Goal: Task Accomplishment & Management: Manage account settings

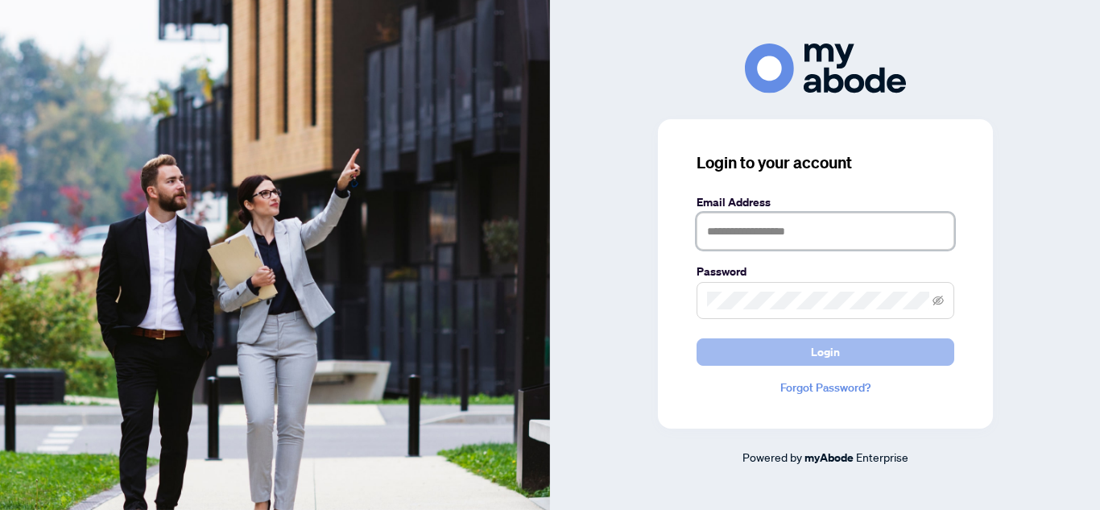
type input "**********"
click at [726, 349] on button "Login" at bounding box center [826, 351] width 258 height 27
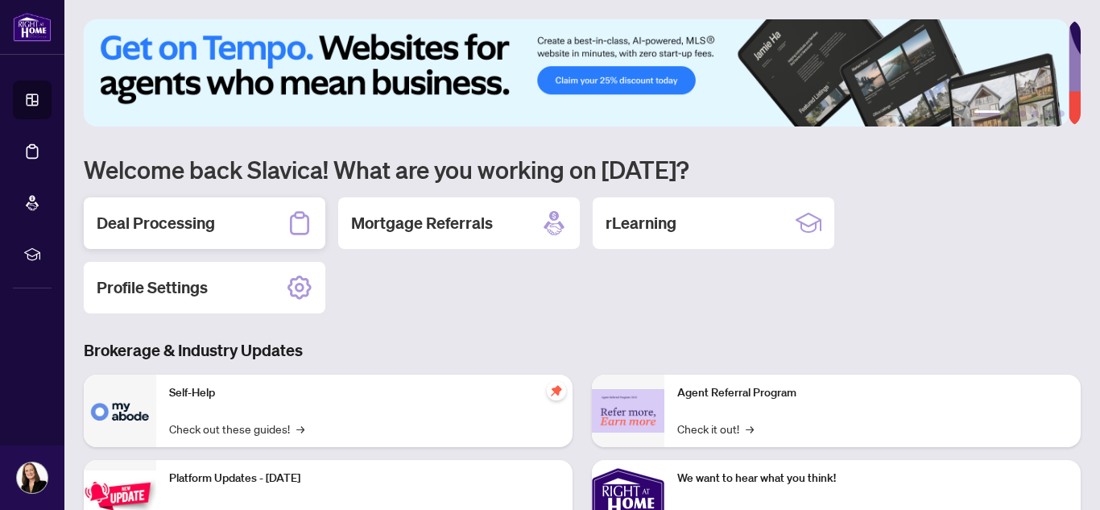
click at [190, 221] on h2 "Deal Processing" at bounding box center [156, 223] width 118 height 23
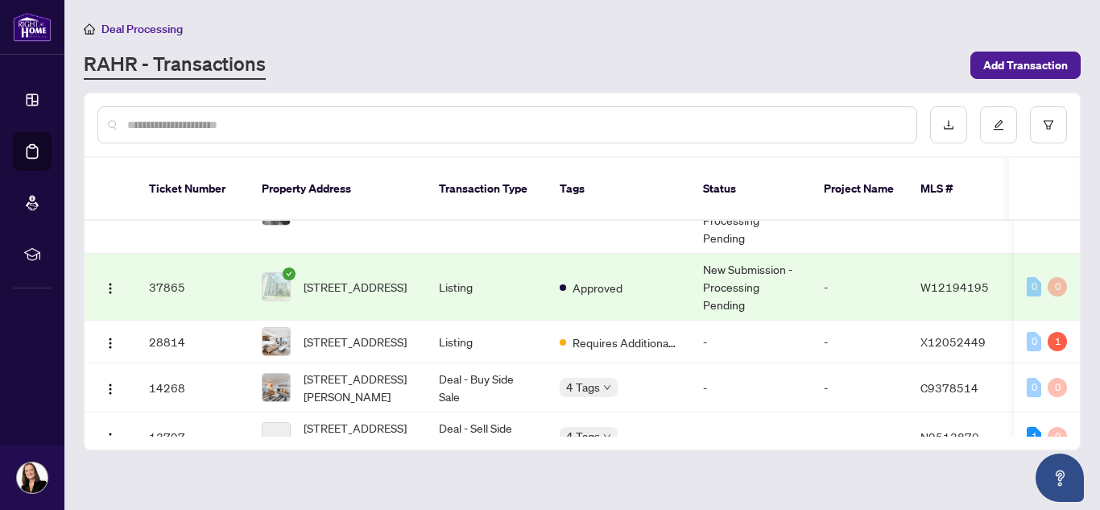
scroll to position [139, 0]
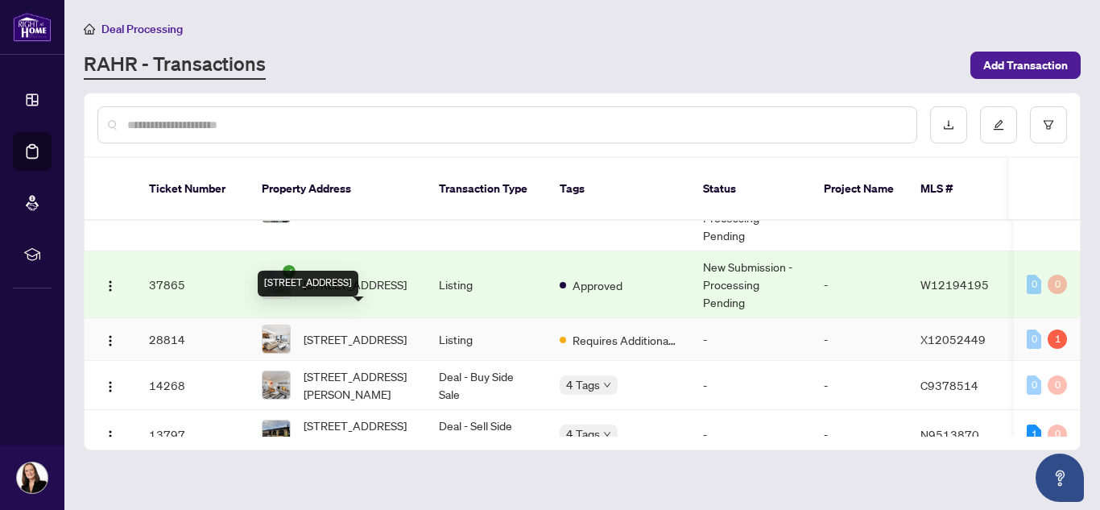
click at [334, 330] on span "[STREET_ADDRESS]" at bounding box center [355, 339] width 103 height 18
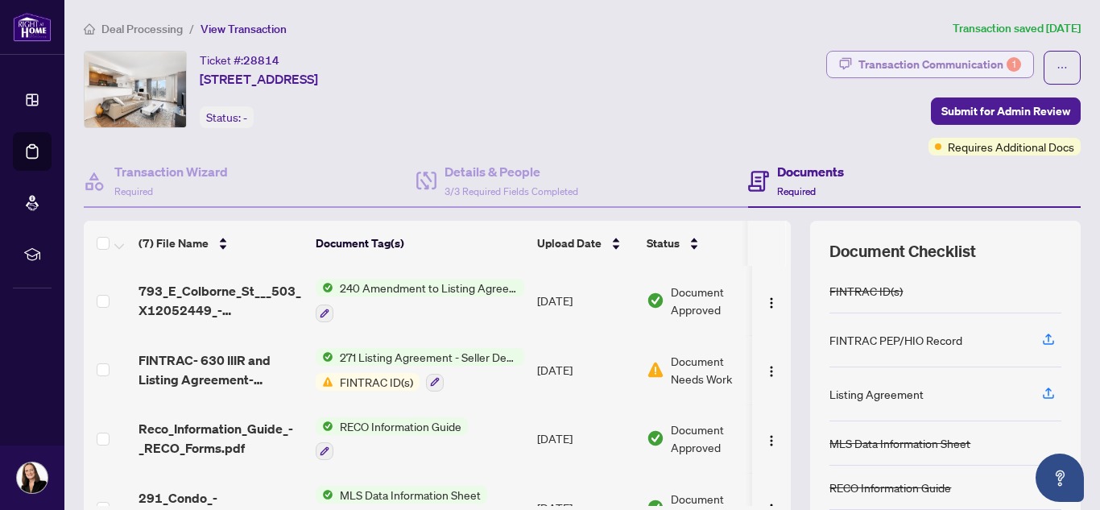
click at [936, 64] on div "Transaction Communication 1" at bounding box center [940, 65] width 163 height 26
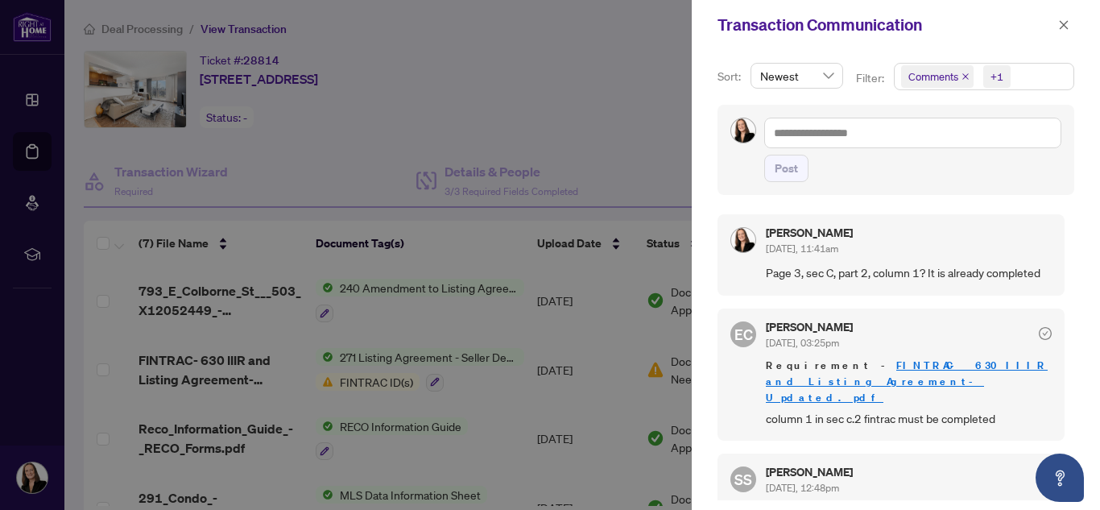
click at [511, 383] on div at bounding box center [550, 255] width 1100 height 510
click at [1064, 22] on icon "close" at bounding box center [1063, 24] width 11 height 11
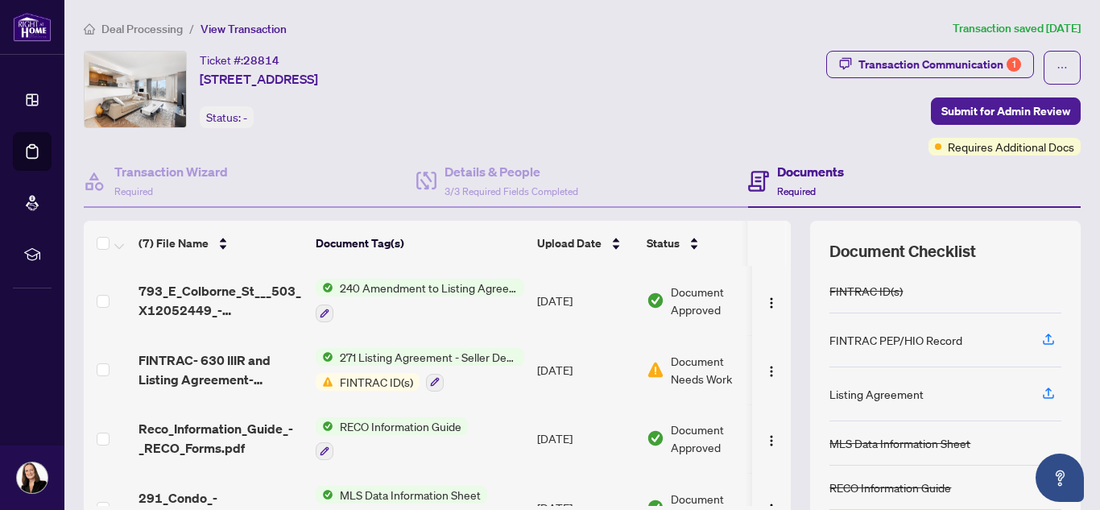
click at [493, 356] on span "271 Listing Agreement - Seller Designated Representation Agreement Authority to…" at bounding box center [428, 357] width 191 height 18
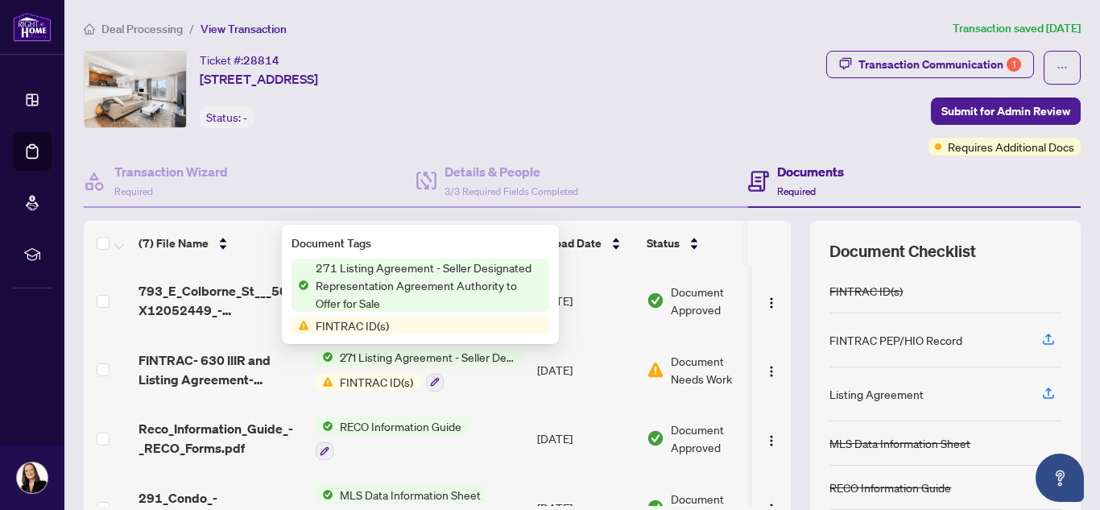
click at [465, 278] on span "271 Listing Agreement - Seller Designated Representation Agreement Authority to…" at bounding box center [429, 285] width 240 height 53
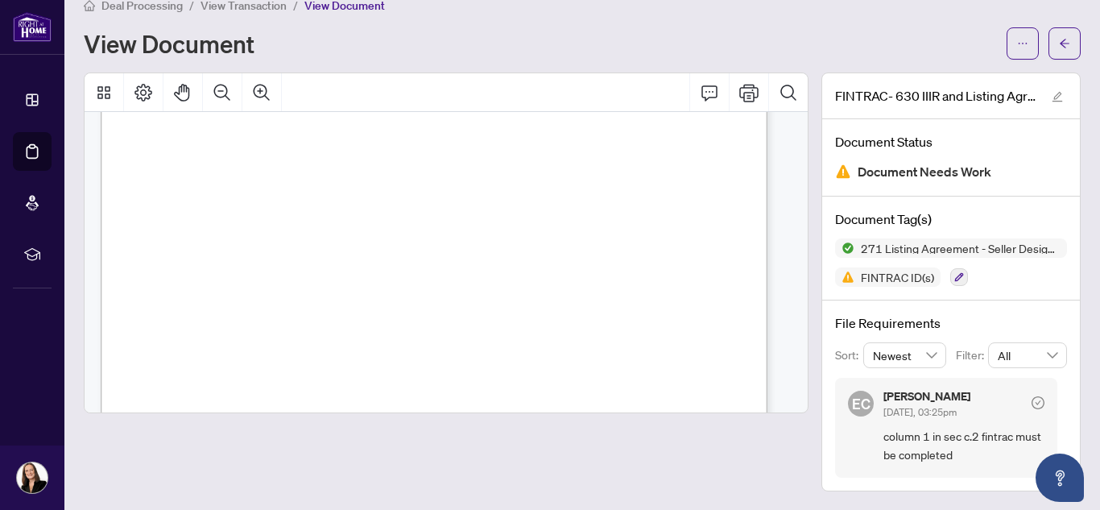
scroll to position [212, 0]
